Goal: Find contact information: Find contact information

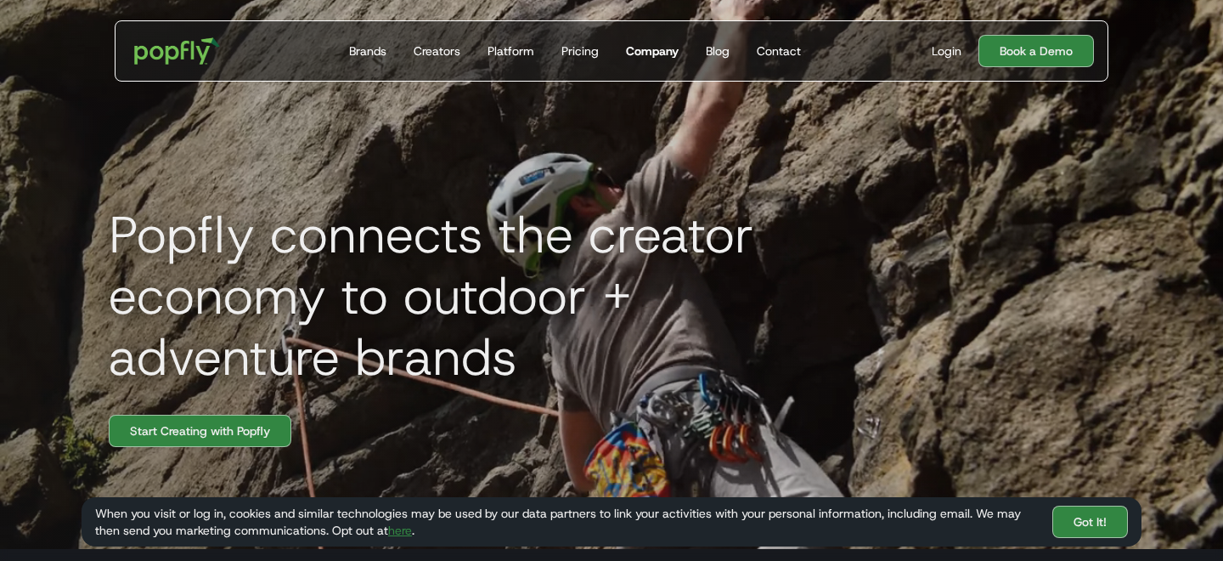
click at [643, 57] on div "Company" at bounding box center [652, 50] width 53 height 17
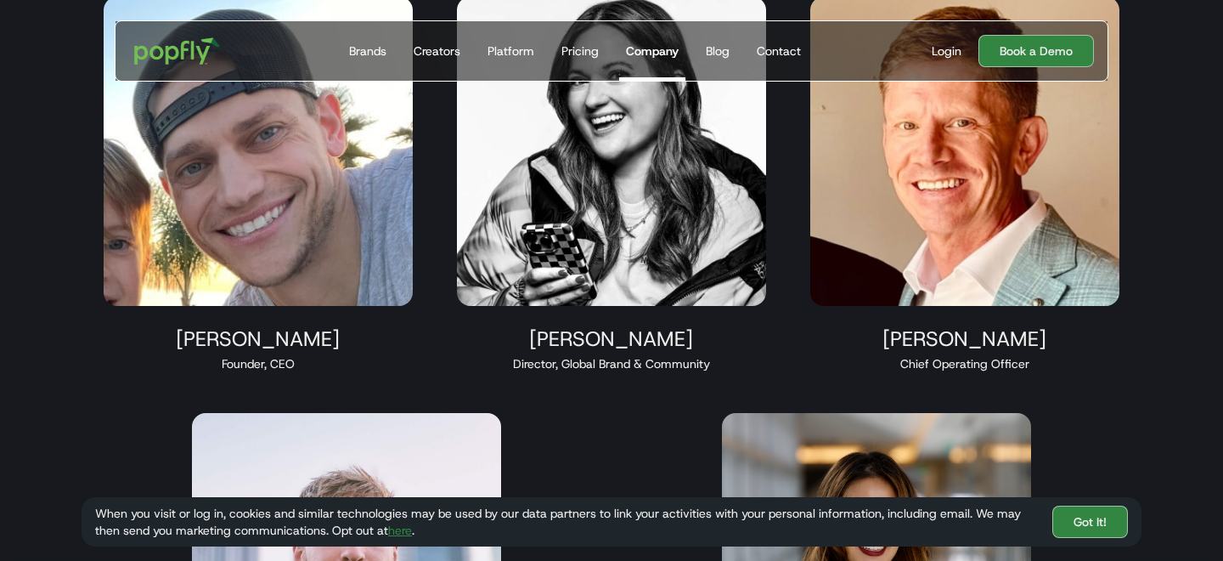
scroll to position [1477, 0]
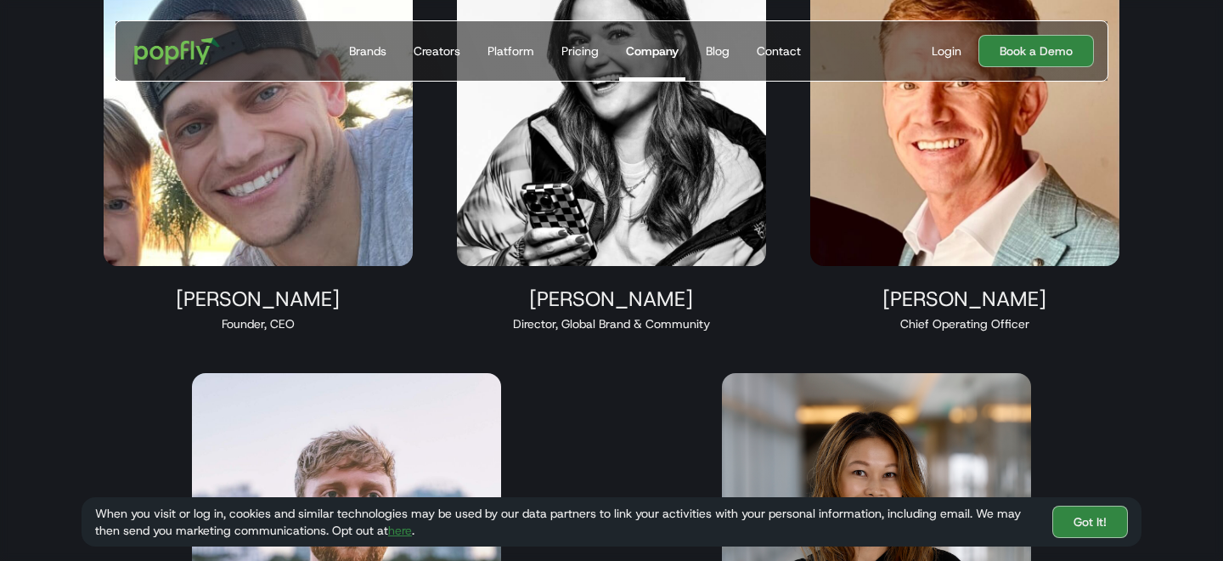
drag, startPoint x: 686, startPoint y: 300, endPoint x: 531, endPoint y: 303, distance: 154.7
click at [531, 303] on div "[PERSON_NAME]" at bounding box center [611, 298] width 309 height 25
copy div "[PERSON_NAME]"
